Goal: Task Accomplishment & Management: Complete application form

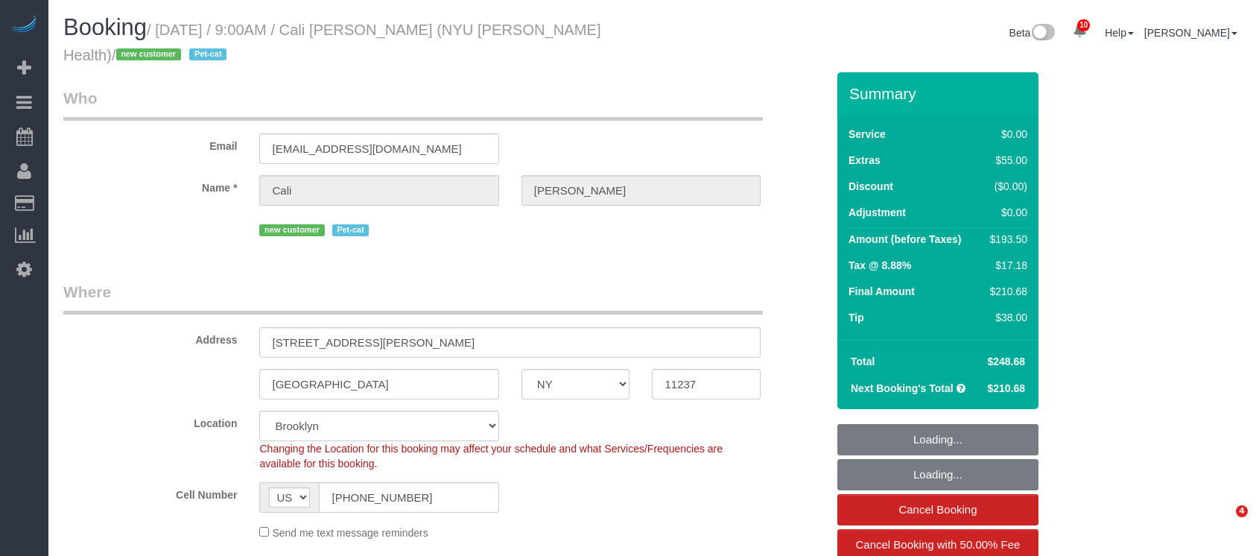
select select "NY"
select select "object:733"
select select "1"
select select "spot1"
select select "number:56"
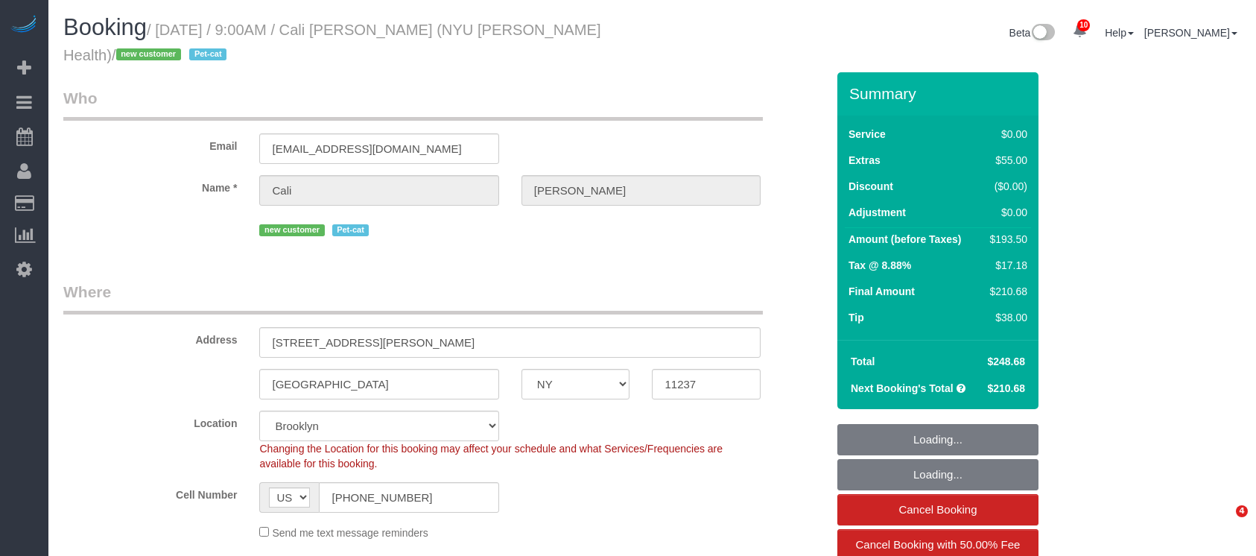
select select "number:71"
select select "number:14"
select select "number:5"
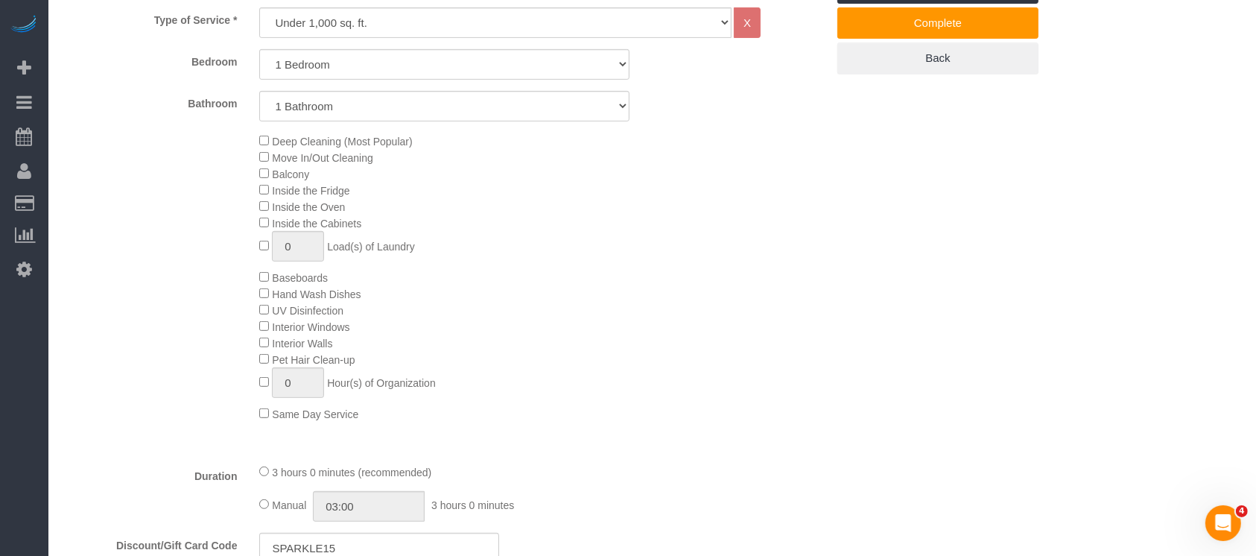
scroll to position [794, 0]
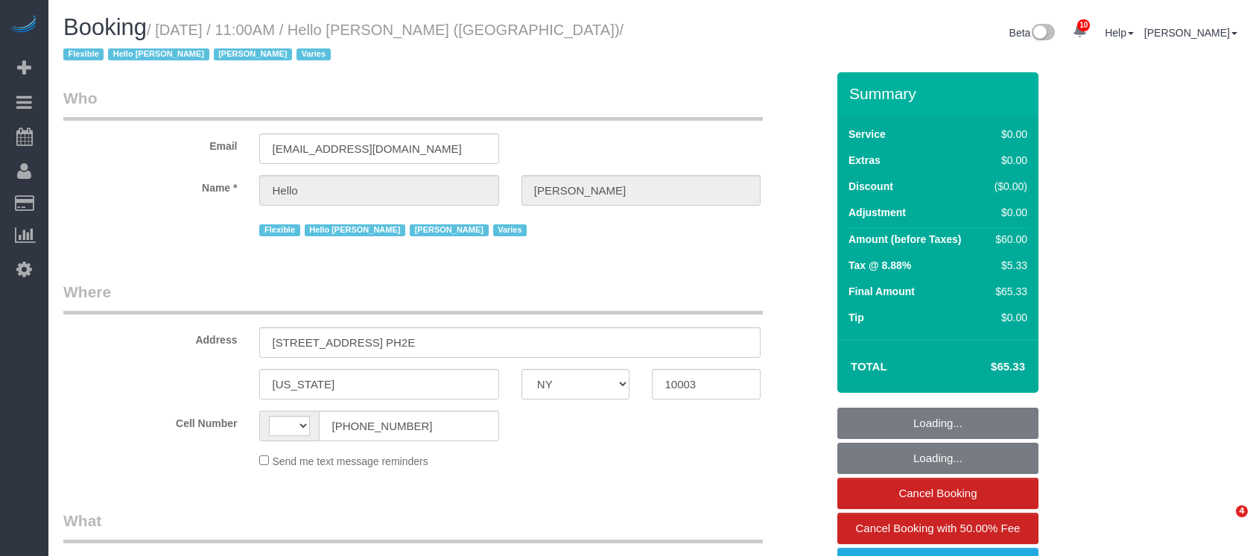
select select "NY"
select select "string:US"
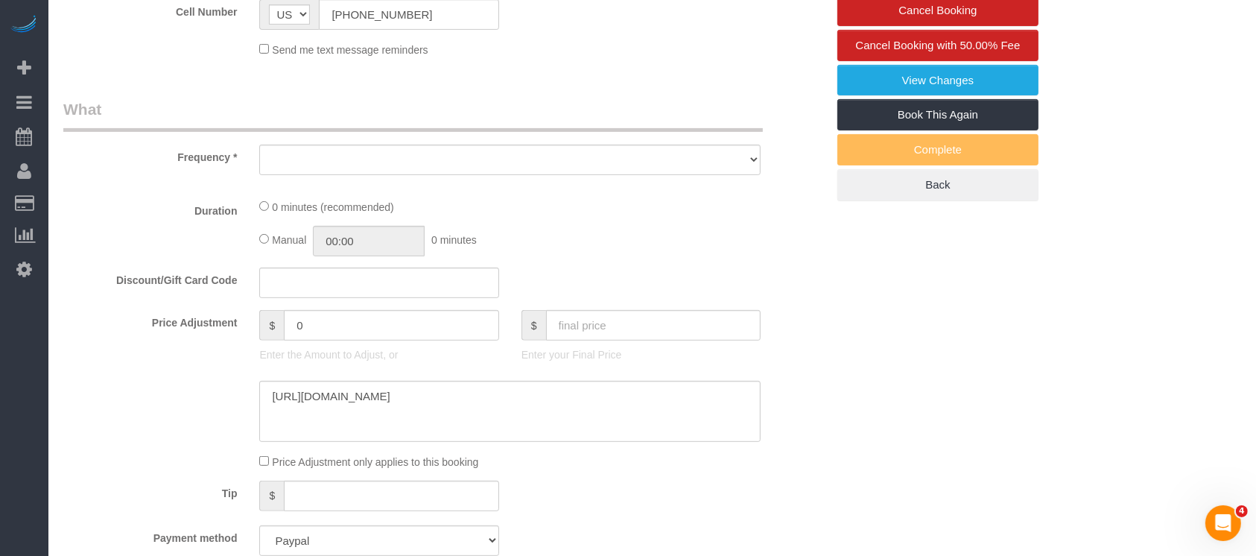
select select "object:712"
select select "6"
select select "spot1"
select select "number:89"
select select "number:90"
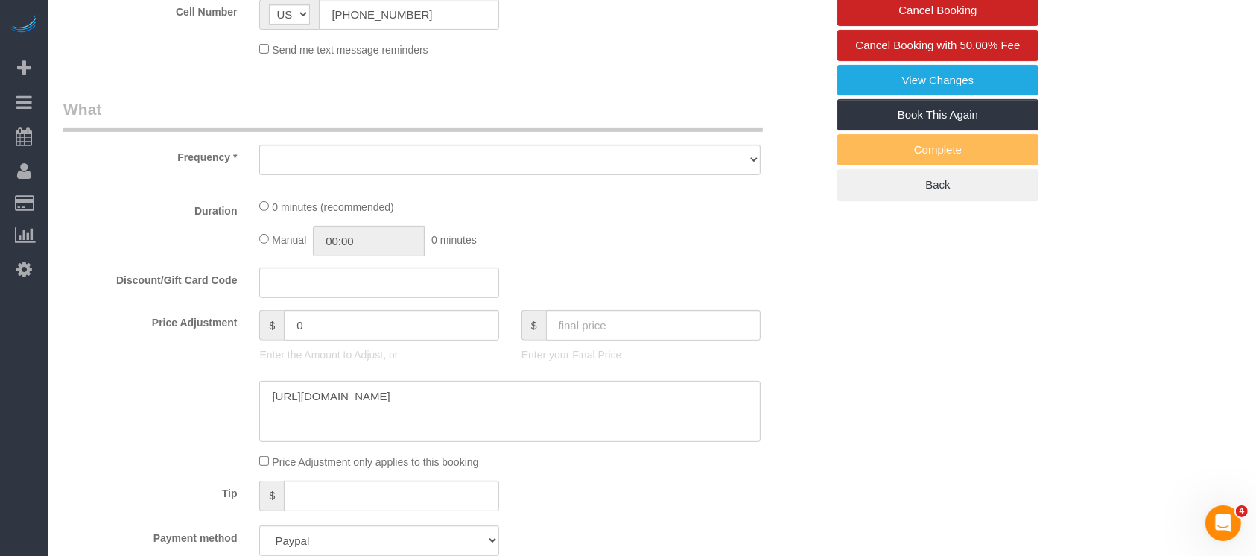
select select "number:15"
select select "number:6"
select select "number:21"
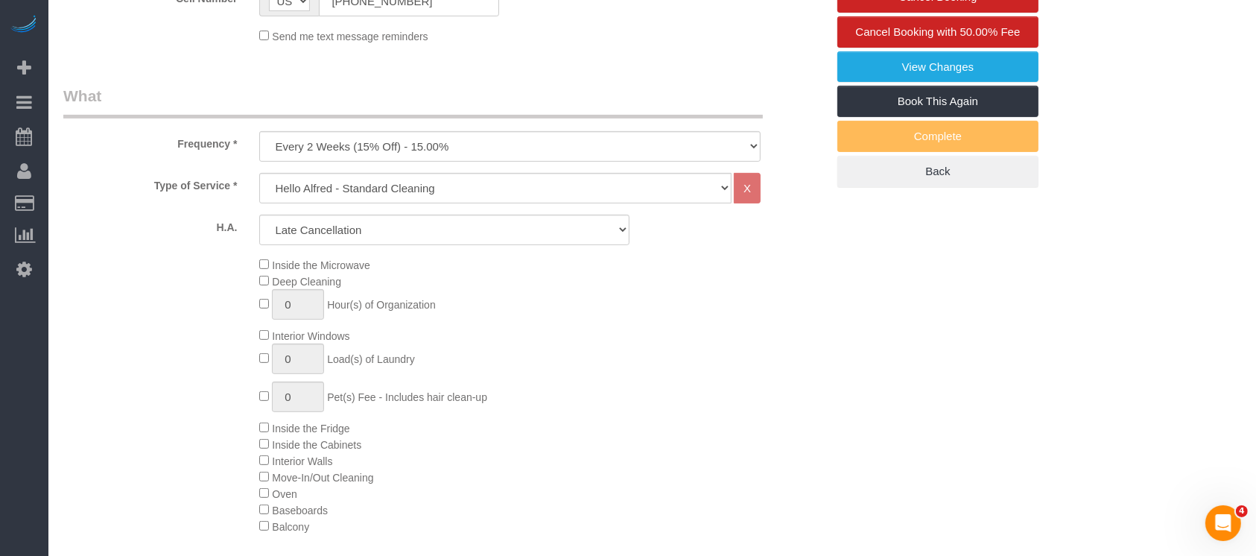
select select "object:1368"
select select "6"
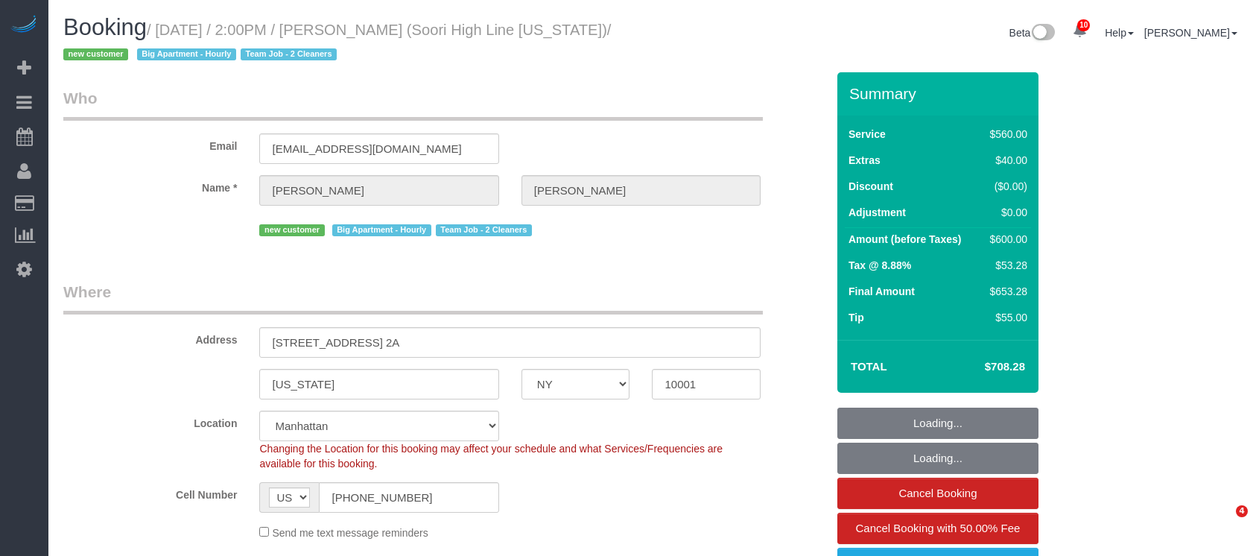
select select "NY"
select select "spot1"
select select "object:1123"
select select "string:stripe-pm_1S2nb74VGloSiKo7818leay8"
select select "210"
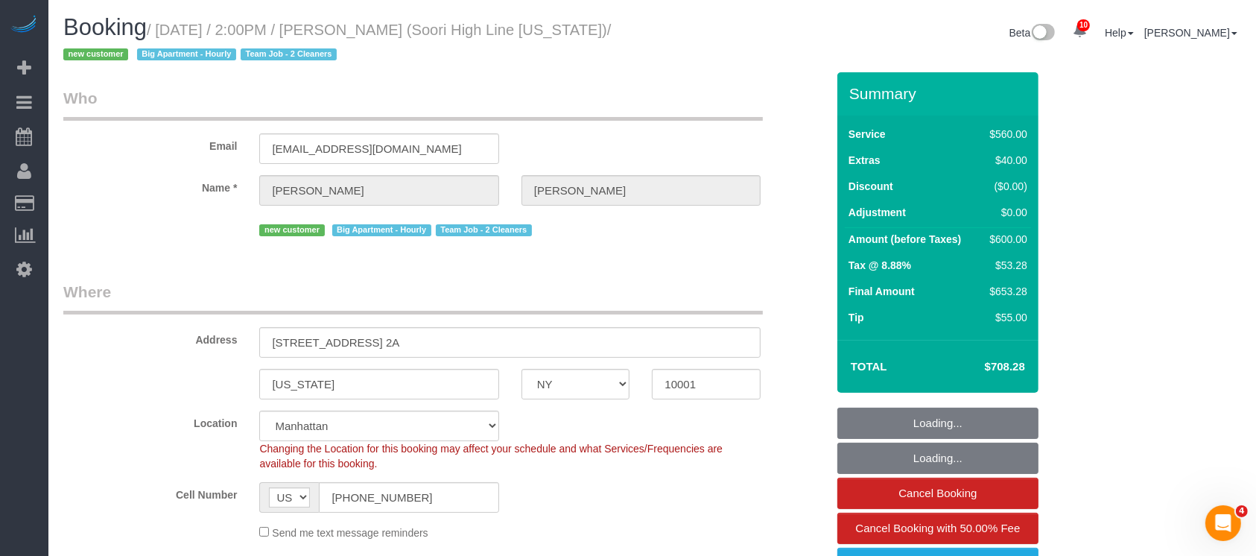
select select "number:57"
select select "number:74"
select select "number:15"
select select "number:6"
select select "object:1363"
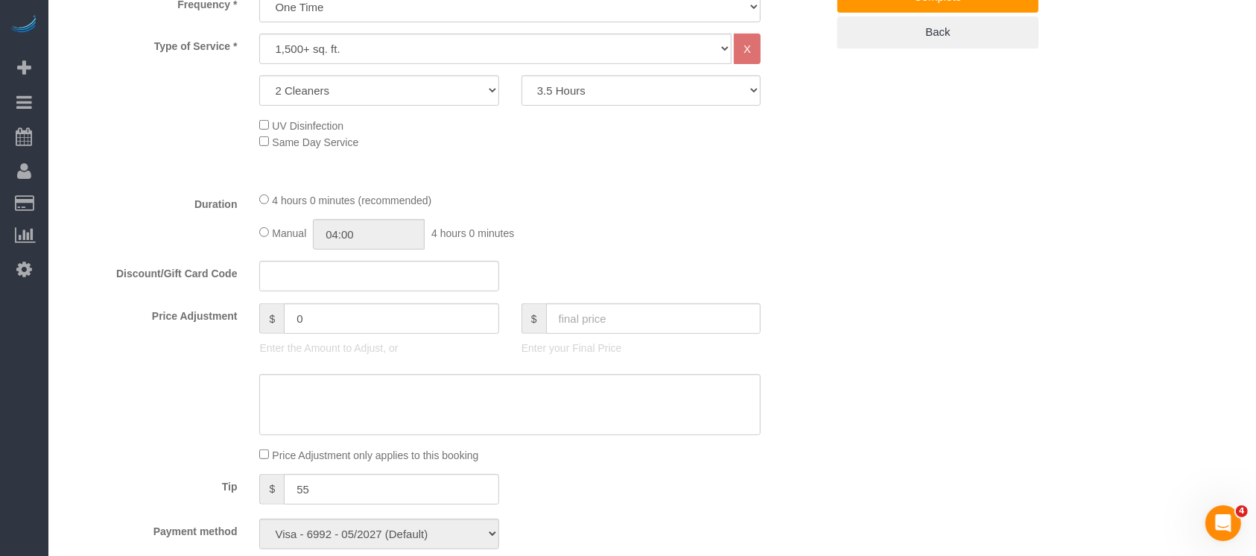
scroll to position [596, 0]
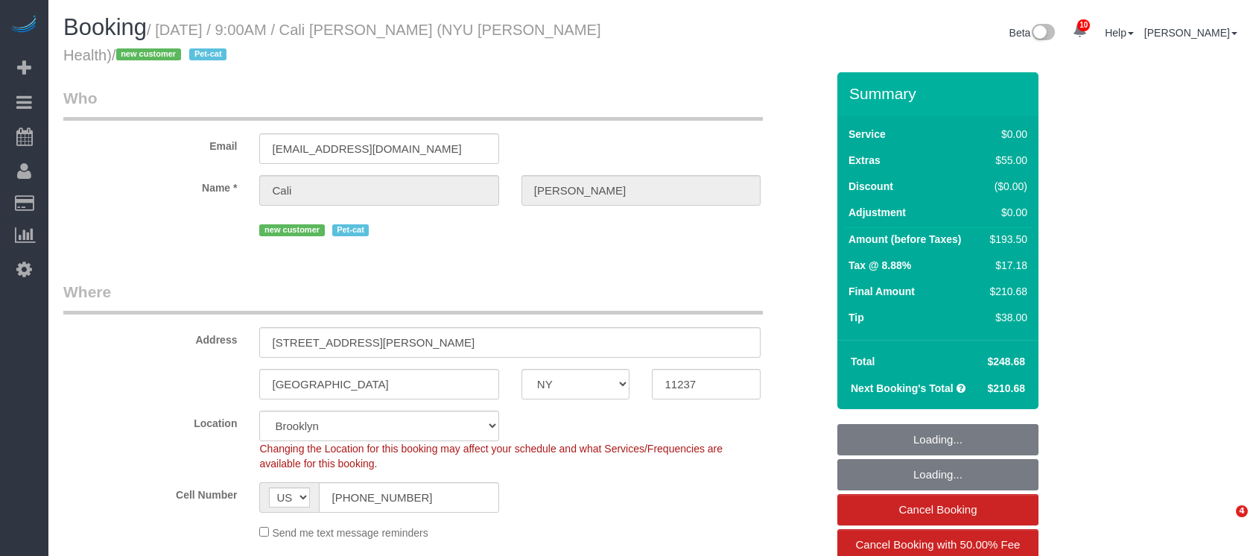
select select "NY"
select select "number:56"
select select "number:71"
select select "number:14"
select select "number:5"
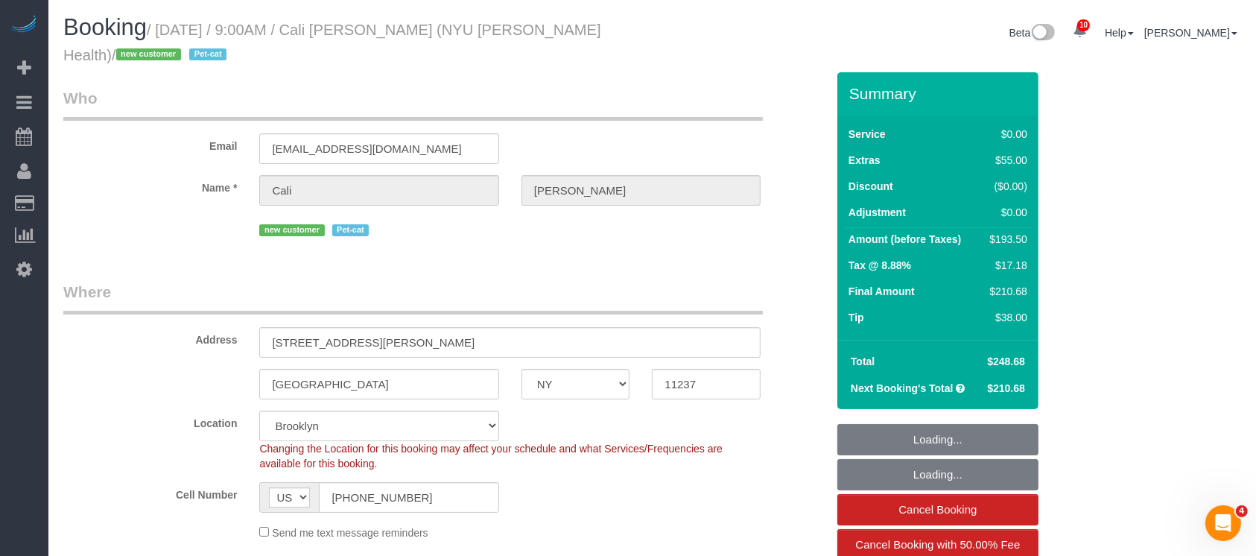
select select "object:878"
select select "string:stripe-pm_1S2wQC4VGloSiKo71sbBOz8w"
select select "spot1"
select select "1"
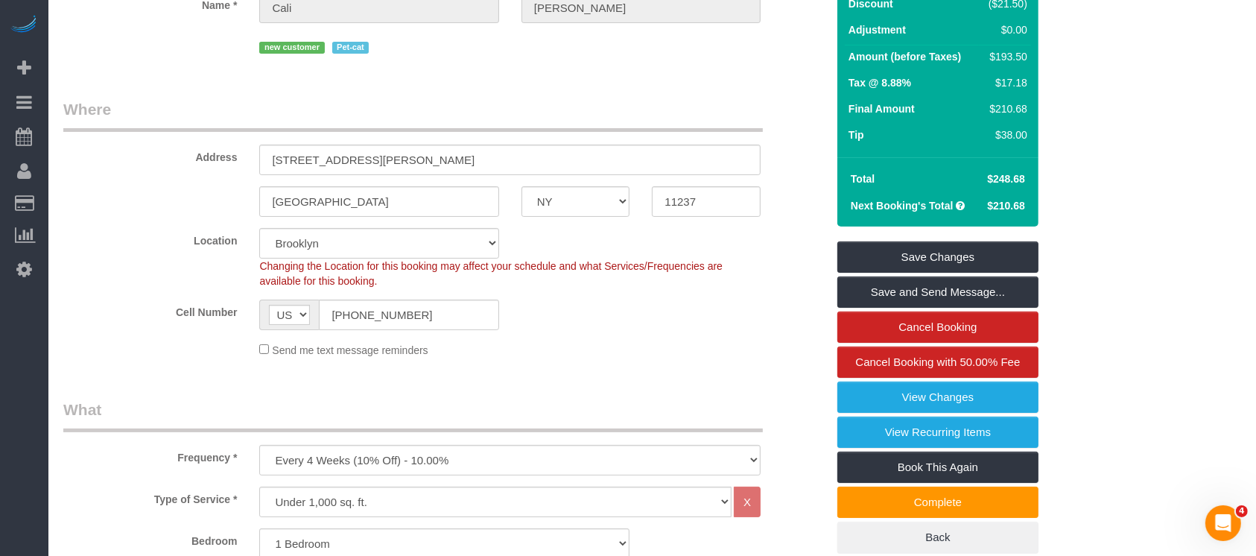
scroll to position [198, 0]
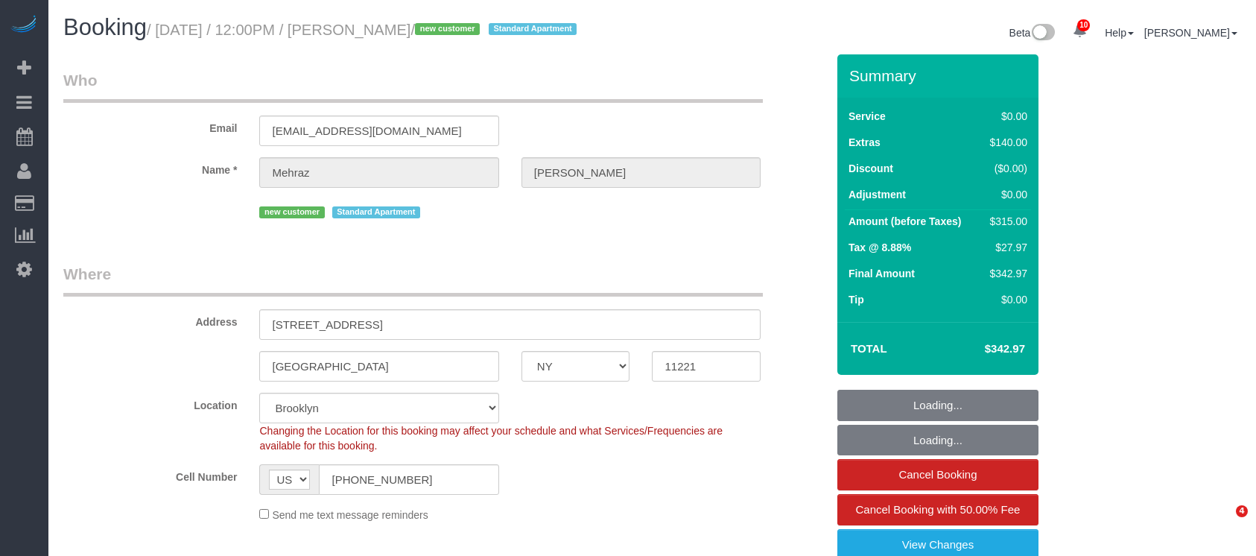
select select "NY"
select select "2"
select select "spot1"
select select "number:57"
select select "number:72"
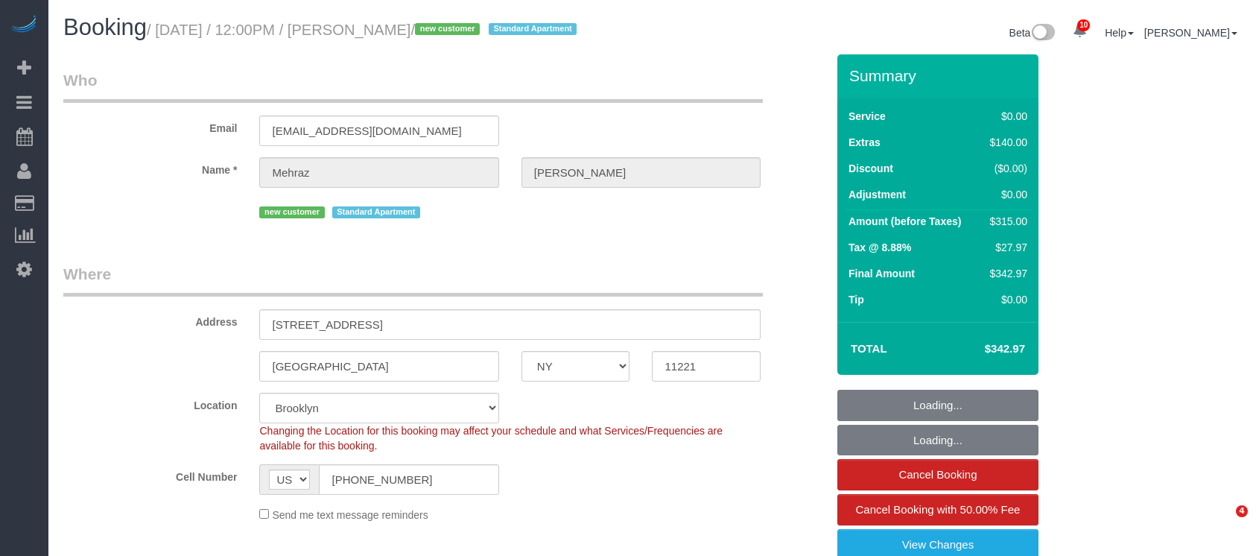
select select "number:15"
select select "number:5"
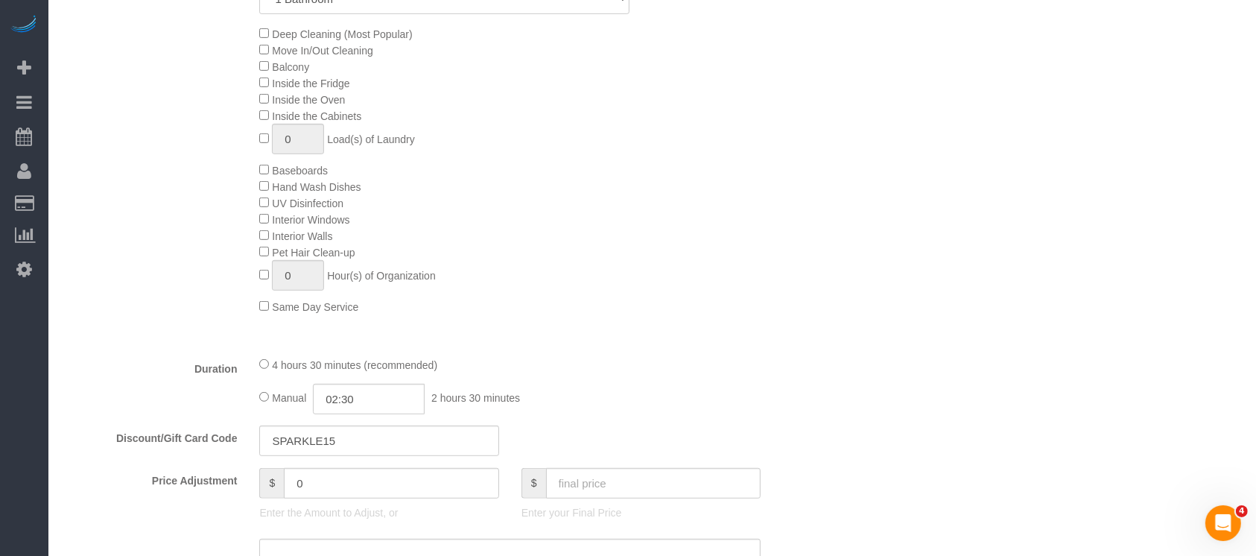
scroll to position [894, 0]
